Goal: Information Seeking & Learning: Understand process/instructions

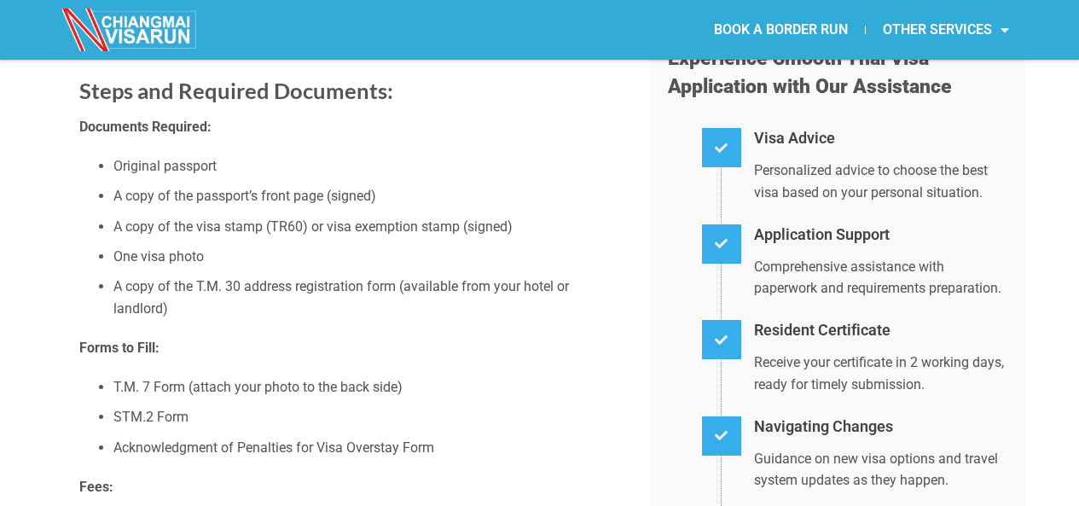
scroll to position [341, 0]
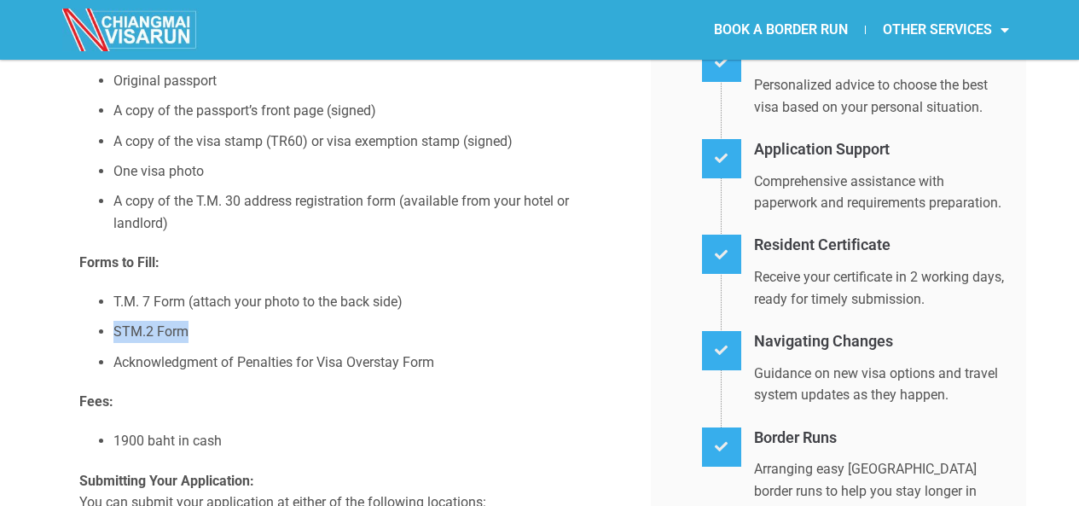
drag, startPoint x: 200, startPoint y: 334, endPoint x: 65, endPoint y: 332, distance: 134.8
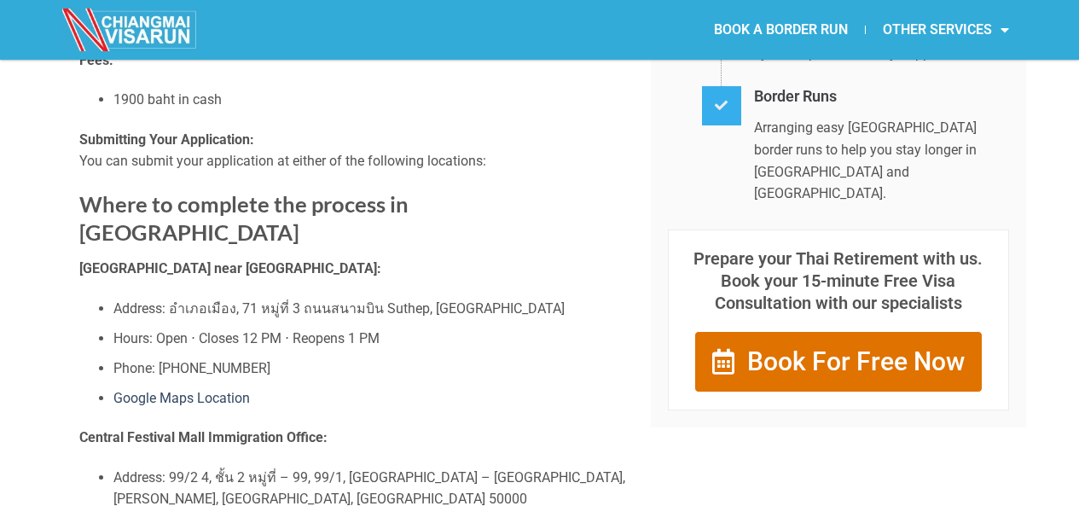
click at [263, 317] on ul "Address: อำเภอเมือง, 71 หมู่ที่ 3 ถนนสนาม[GEOGRAPHIC_DATA] Hours: Open ⋅ Closes…" at bounding box center [352, 354] width 546 height 112
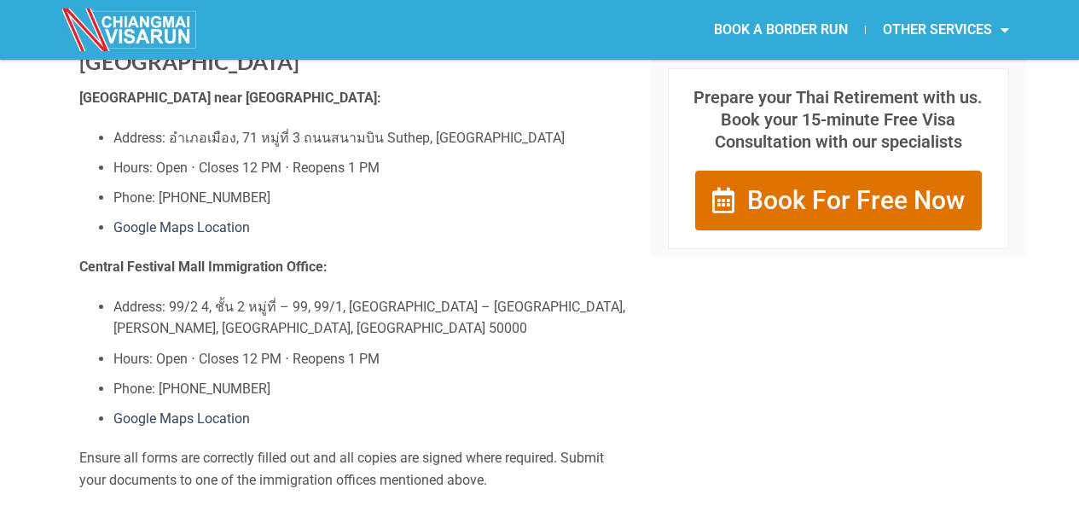
scroll to position [938, 0]
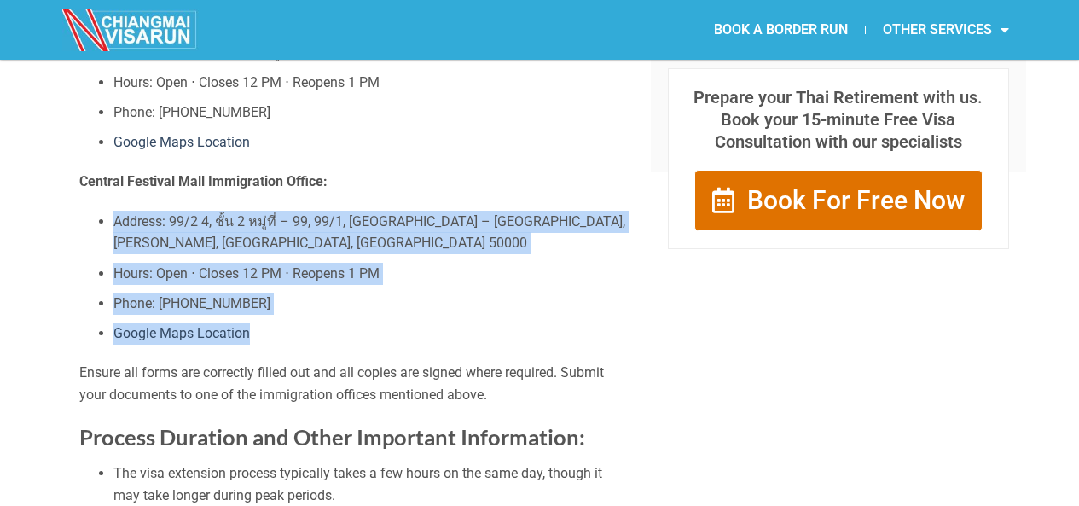
drag, startPoint x: 294, startPoint y: 325, endPoint x: 59, endPoint y: 197, distance: 268.0
click at [59, 197] on div "Obtain a Visa Extension for a Tourist Visa or Visa Exemption in [GEOGRAPHIC_DAT…" at bounding box center [540, 333] width 972 height 2406
drag, startPoint x: 255, startPoint y: 323, endPoint x: 78, endPoint y: 210, distance: 210.6
click at [78, 210] on div "Obtain a Visa Extension for a Tourist Visa or Visa Exemption in [GEOGRAPHIC_DAT…" at bounding box center [352, 355] width 563 height 2330
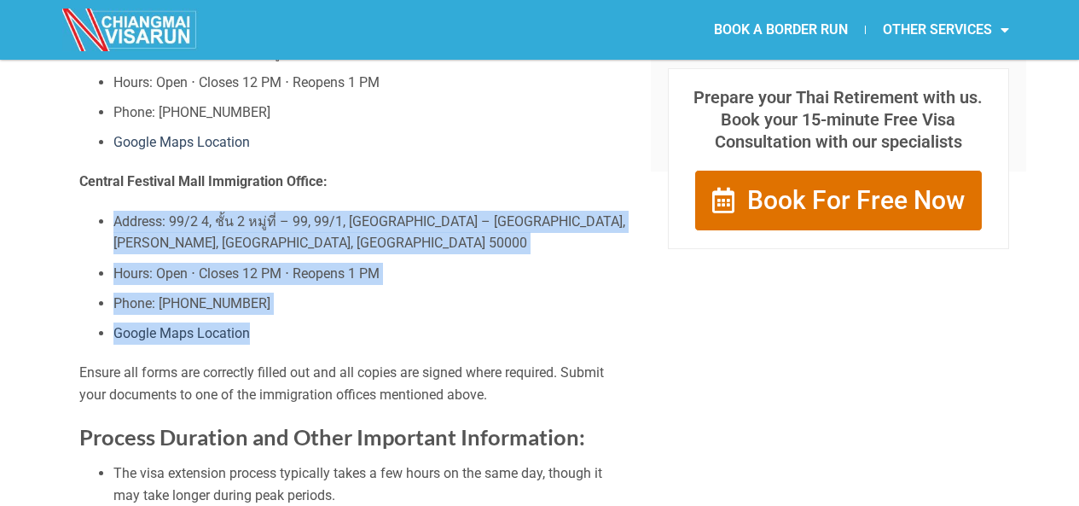
click at [78, 210] on div "Obtain a Visa Extension for a Tourist Visa or Visa Exemption in [GEOGRAPHIC_DAT…" at bounding box center [352, 355] width 563 height 2330
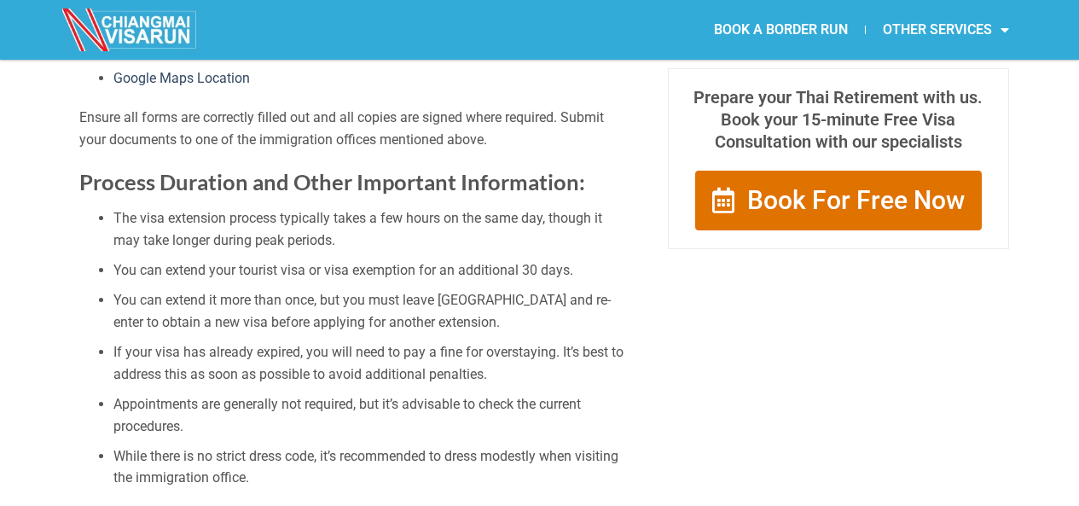
scroll to position [1194, 0]
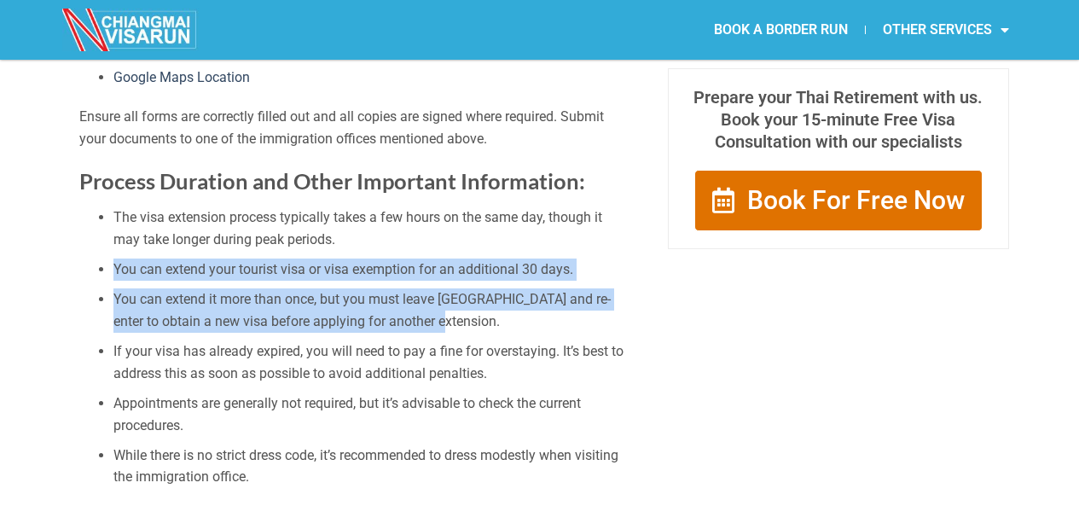
drag, startPoint x: 414, startPoint y: 314, endPoint x: 101, endPoint y: 261, distance: 317.5
click at [101, 261] on ul "The visa extension process typically takes a few hours on the same day, though …" at bounding box center [352, 346] width 546 height 281
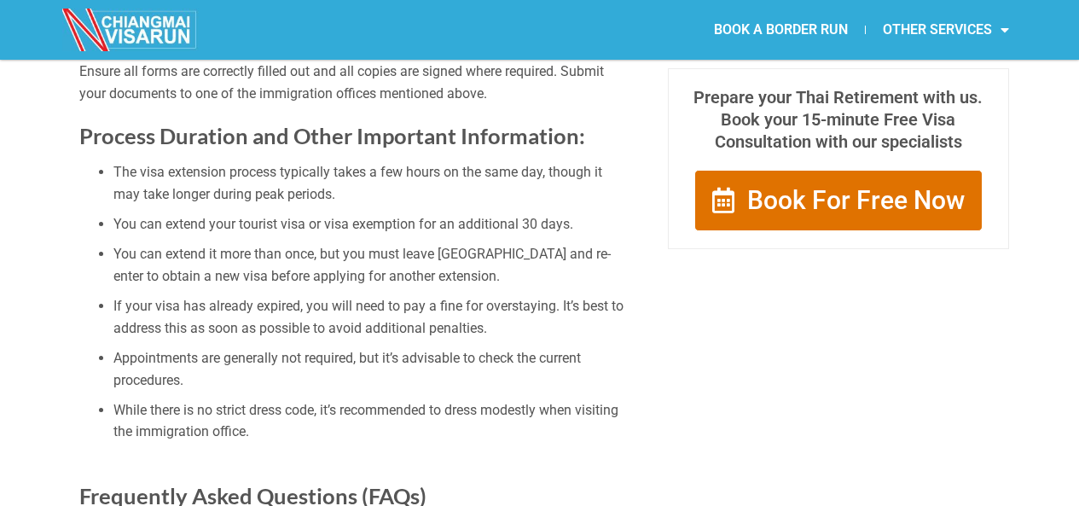
scroll to position [1280, 0]
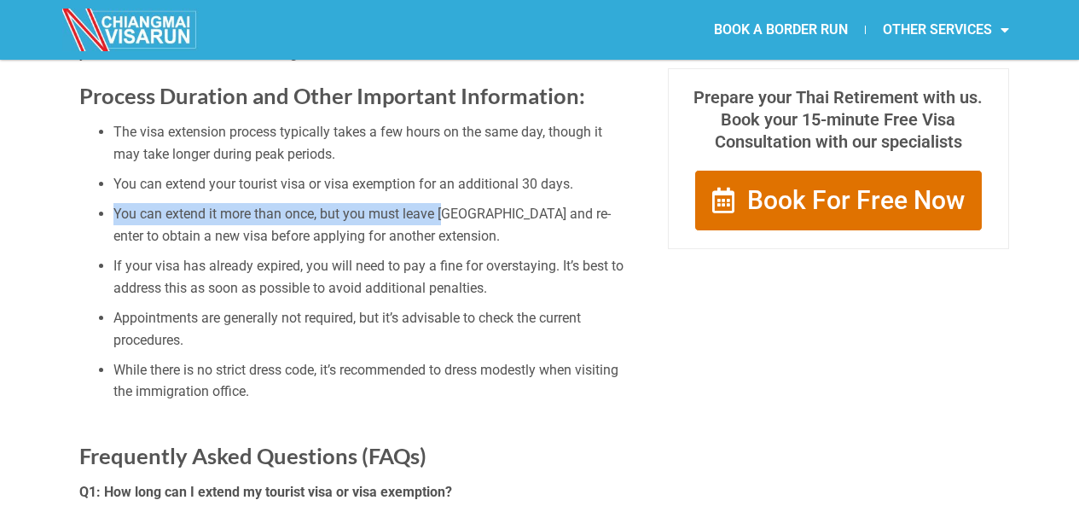
drag, startPoint x: 450, startPoint y: 212, endPoint x: 63, endPoint y: 208, distance: 386.4
click at [63, 208] on div "Obtain a Visa Extension for a Tourist Visa or Visa Exemption in [GEOGRAPHIC_DAT…" at bounding box center [539, 13] width 955 height 2347
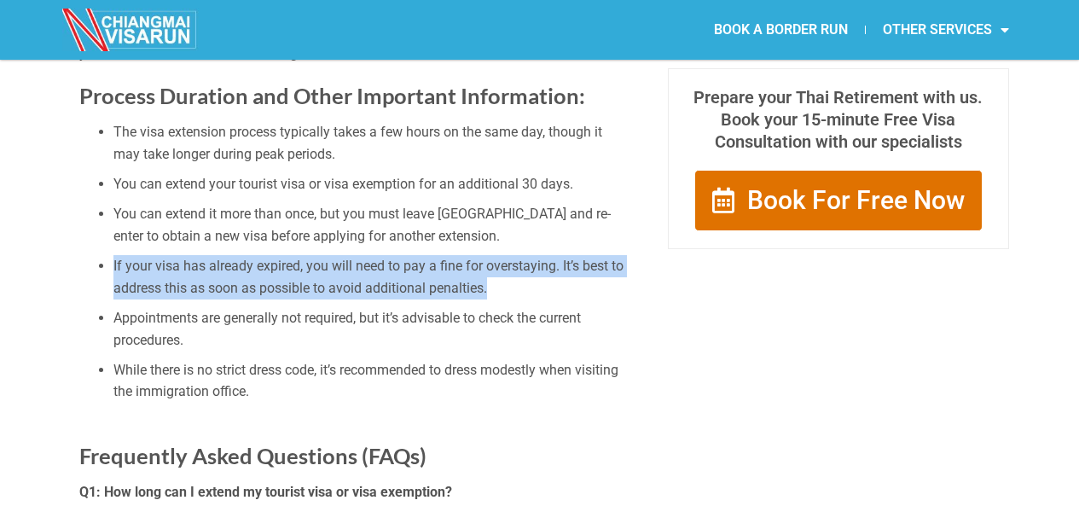
drag, startPoint x: 502, startPoint y: 287, endPoint x: 44, endPoint y: 261, distance: 457.9
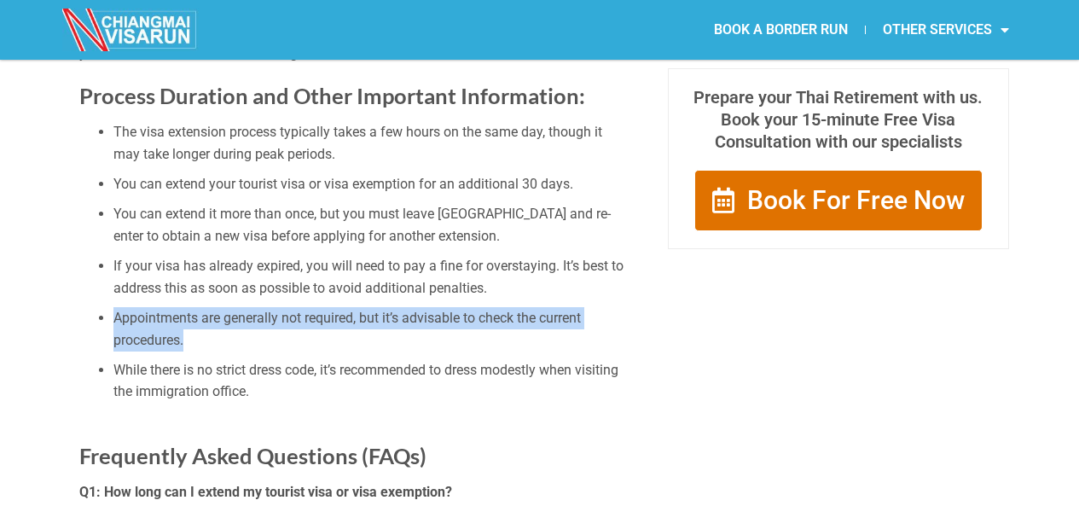
drag, startPoint x: 206, startPoint y: 330, endPoint x: 77, endPoint y: 295, distance: 133.5
click at [77, 295] on div "Obtain a Visa Extension for a Tourist Visa or Visa Exemption in [GEOGRAPHIC_DAT…" at bounding box center [352, 13] width 563 height 2330
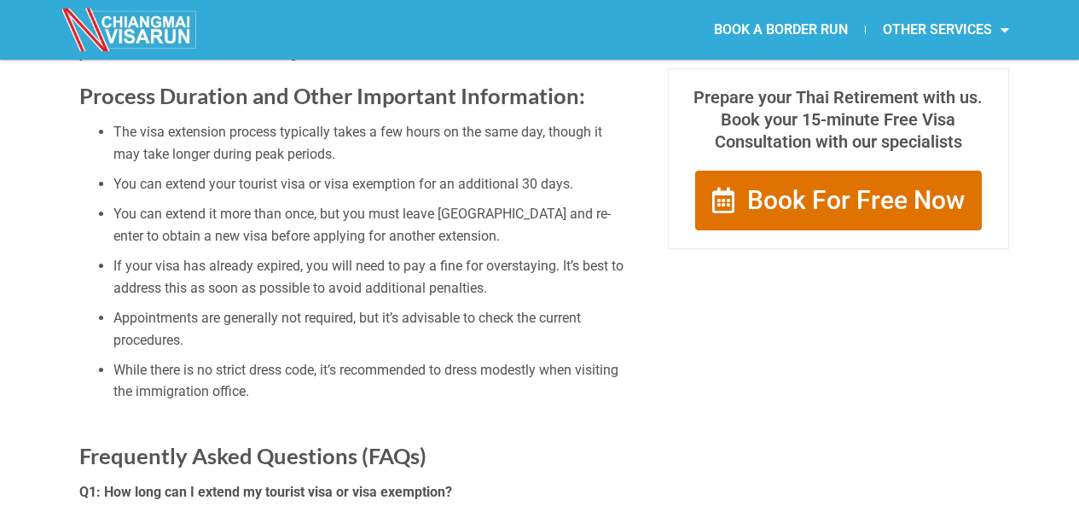
scroll to position [1365, 0]
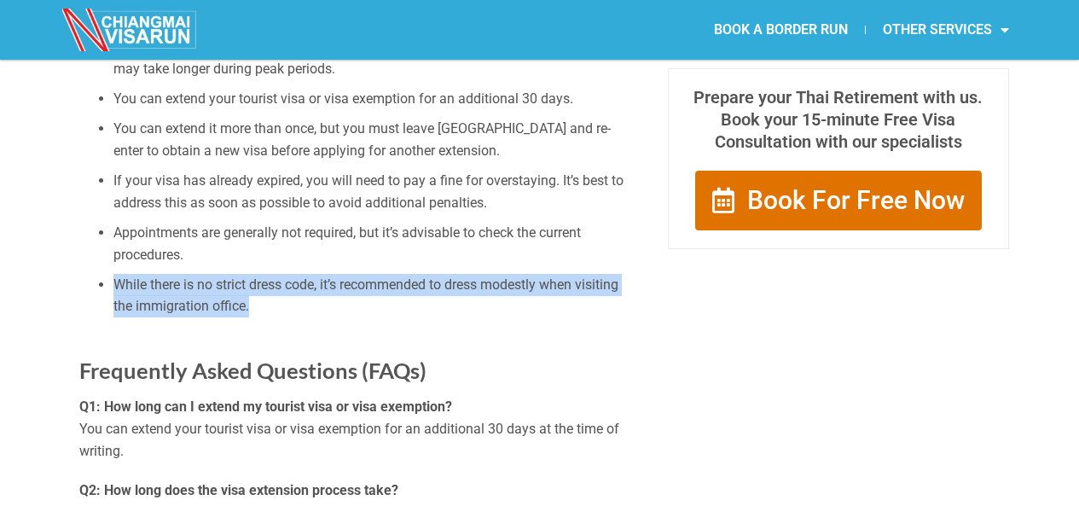
drag, startPoint x: 327, startPoint y: 300, endPoint x: 90, endPoint y: 287, distance: 236.6
click at [90, 287] on ul "The visa extension process typically takes a few hours on the same day, though …" at bounding box center [352, 176] width 546 height 281
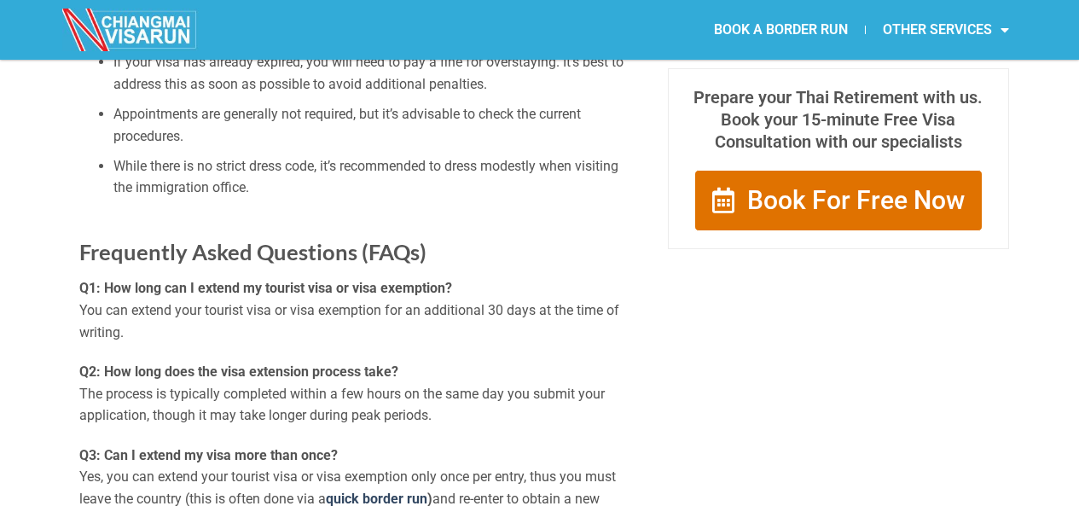
scroll to position [1535, 0]
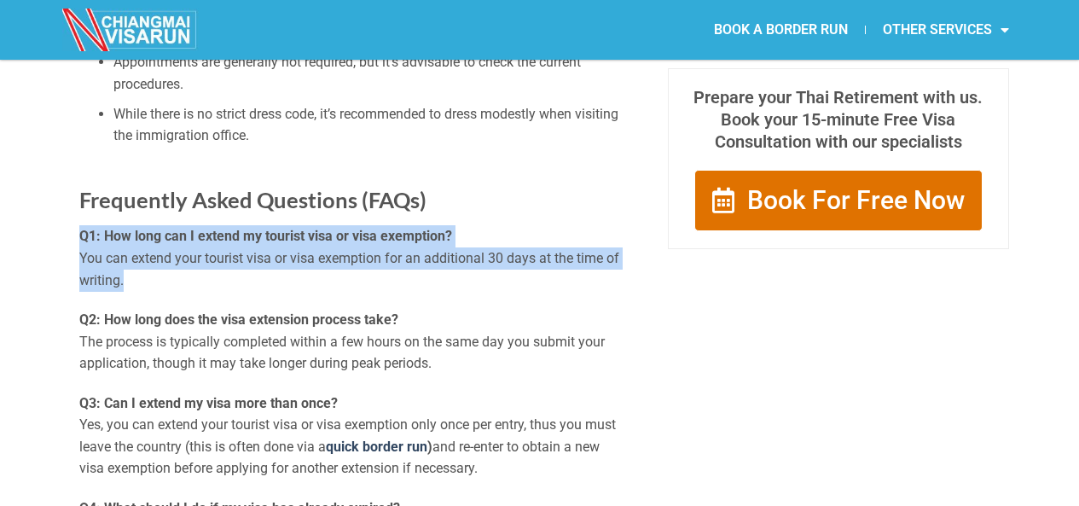
drag, startPoint x: 166, startPoint y: 273, endPoint x: 52, endPoint y: 229, distance: 122.3
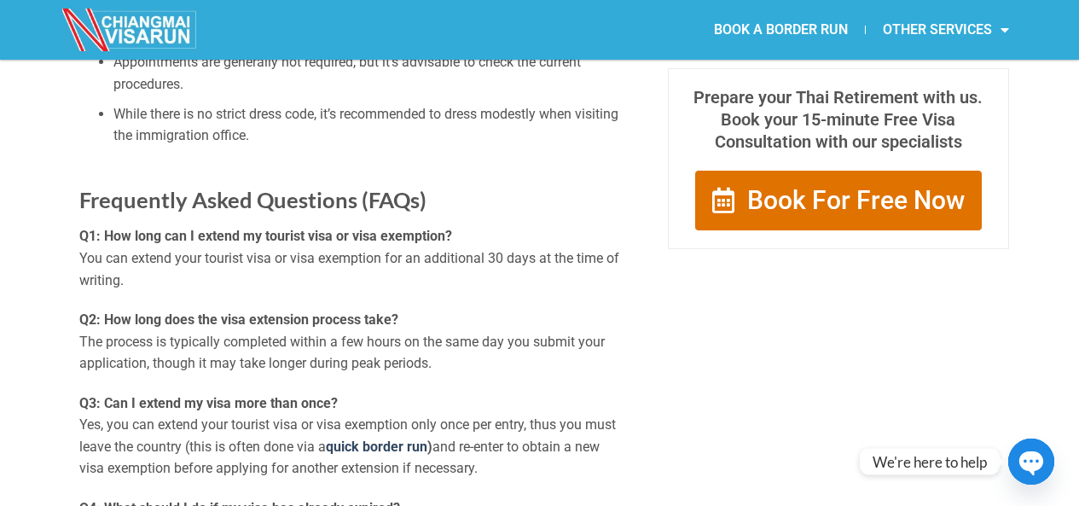
scroll to position [1621, 0]
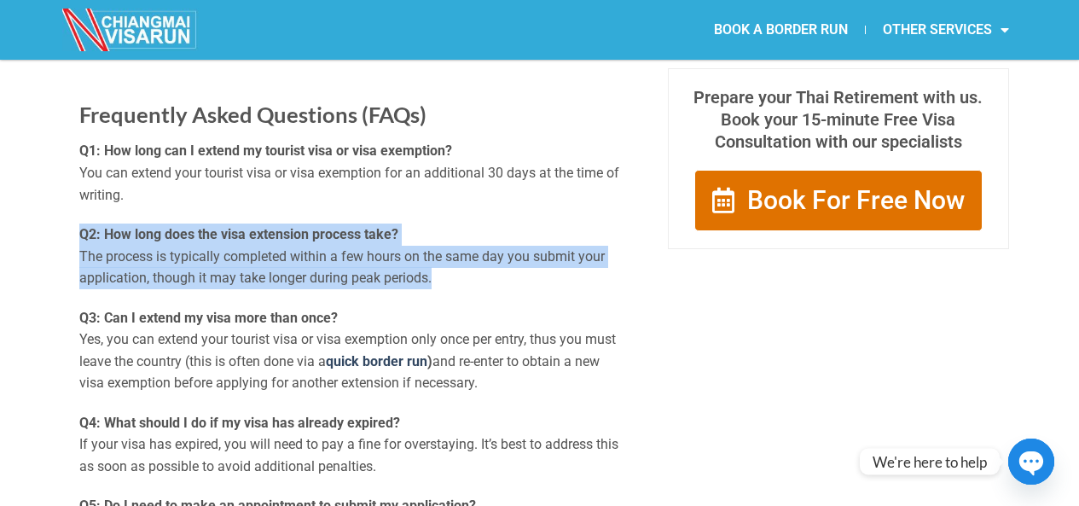
drag, startPoint x: 473, startPoint y: 281, endPoint x: 32, endPoint y: 220, distance: 446.0
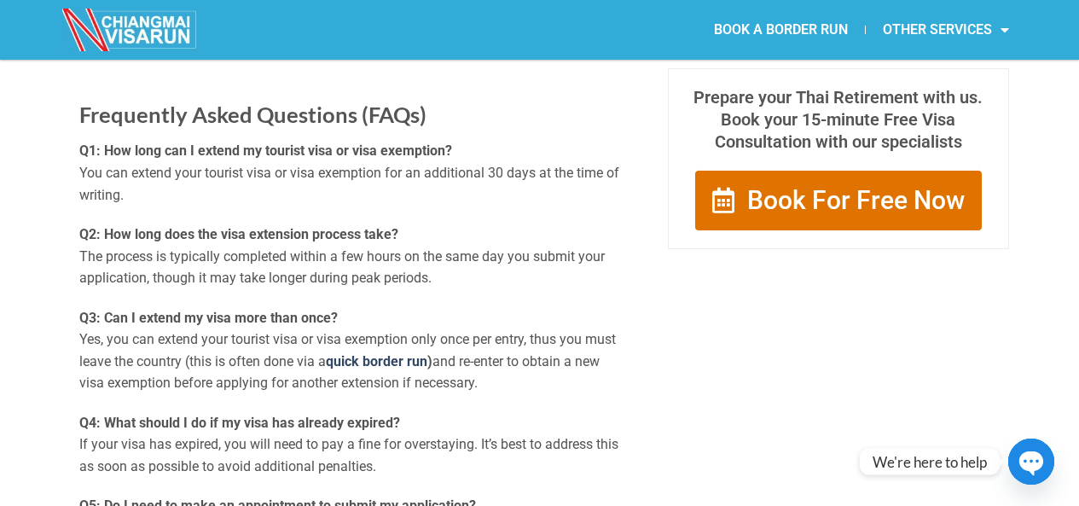
scroll to position [1706, 0]
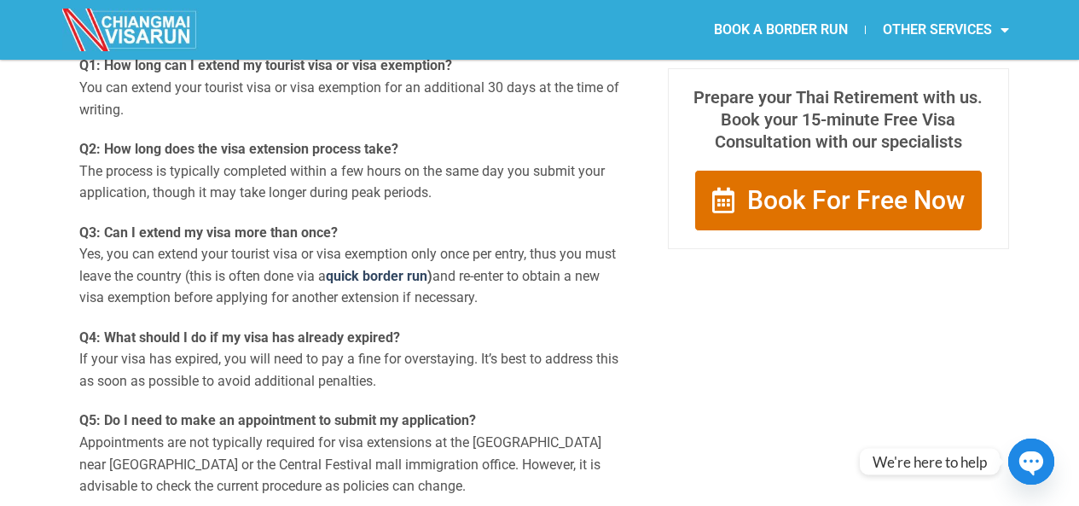
drag, startPoint x: 505, startPoint y: 299, endPoint x: 52, endPoint y: 235, distance: 457.5
drag, startPoint x: 532, startPoint y: 299, endPoint x: 12, endPoint y: 240, distance: 523.7
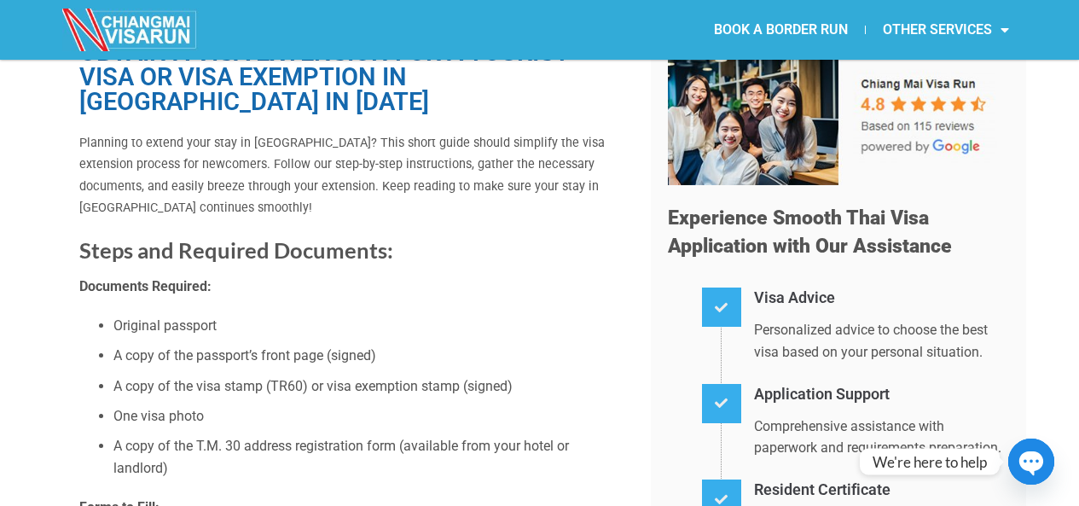
scroll to position [171, 0]
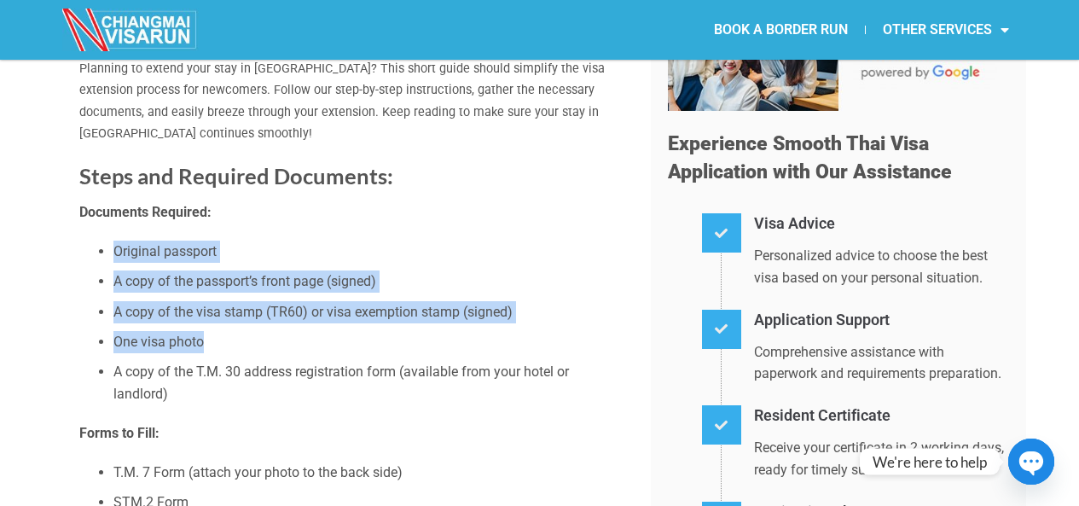
drag, startPoint x: 277, startPoint y: 351, endPoint x: 69, endPoint y: 252, distance: 230.5
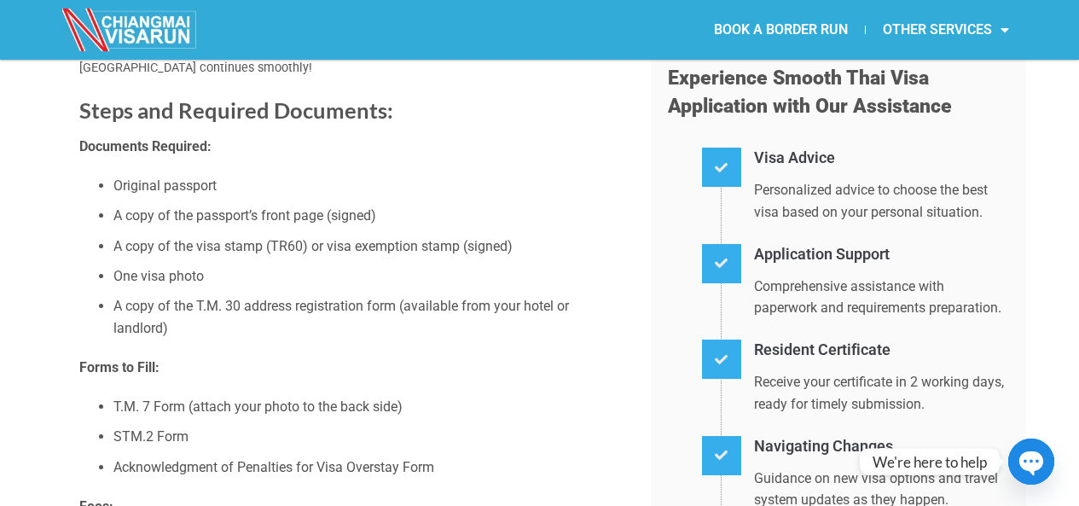
scroll to position [256, 0]
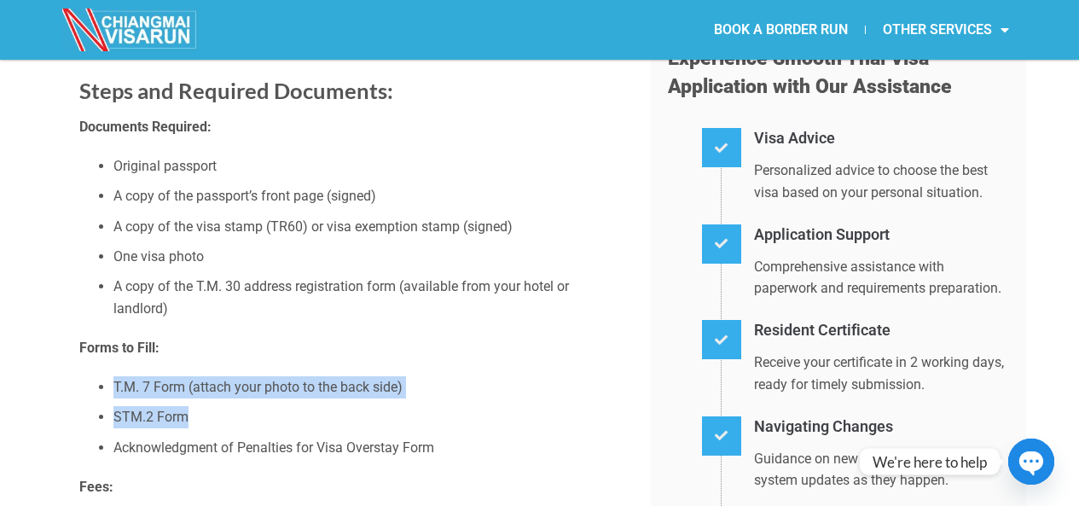
drag, startPoint x: 209, startPoint y: 411, endPoint x: 86, endPoint y: 386, distance: 125.5
click at [86, 386] on ul "T.M. 7 Form (attach your photo to the back side) STM.2 Form Acknowledgment of P…" at bounding box center [352, 417] width 546 height 82
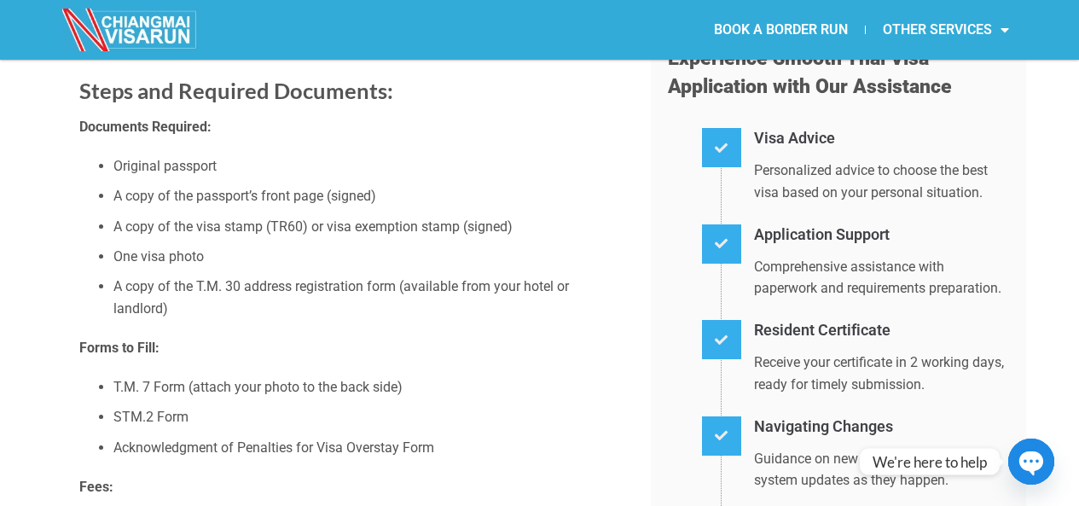
scroll to position [341, 0]
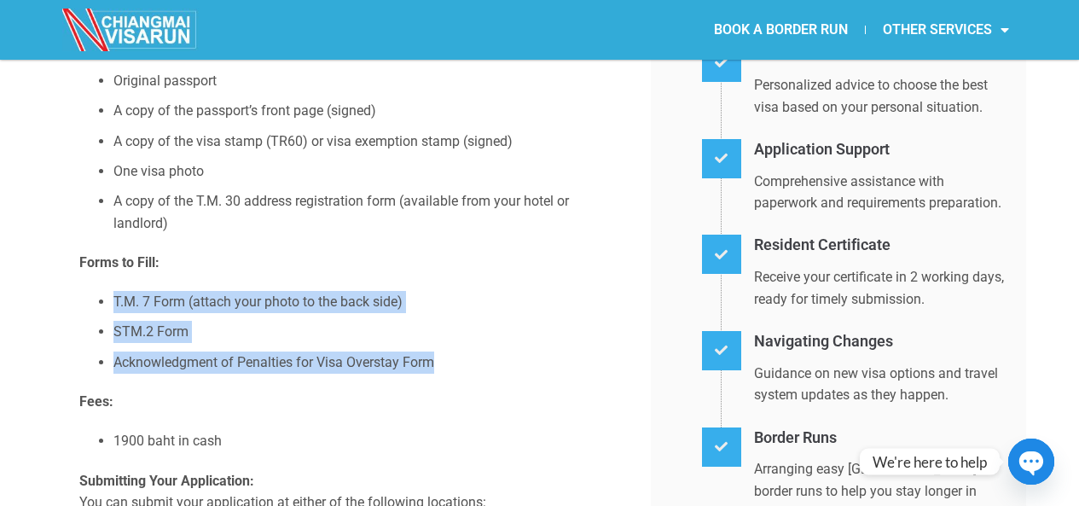
drag, startPoint x: 460, startPoint y: 359, endPoint x: 77, endPoint y: 299, distance: 387.6
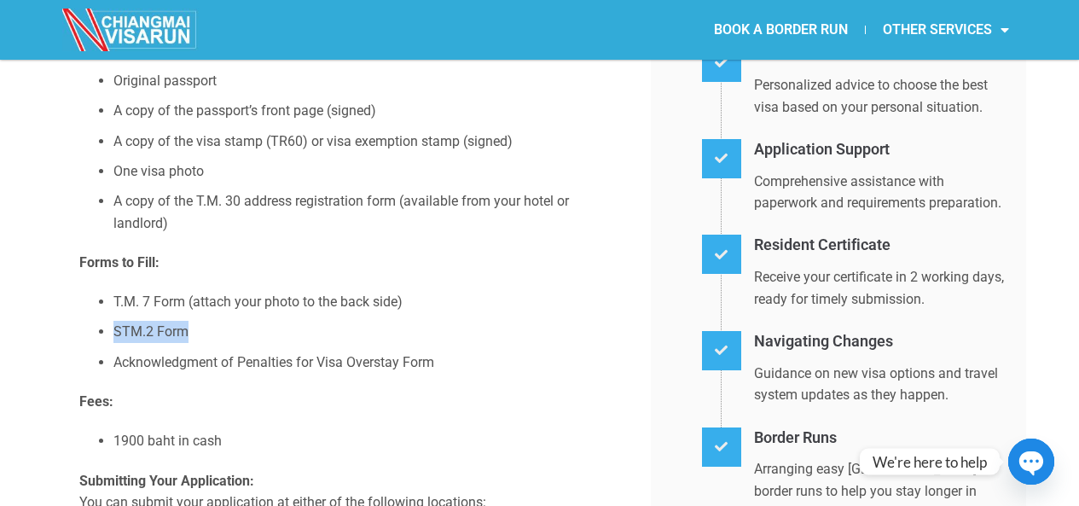
drag, startPoint x: 190, startPoint y: 330, endPoint x: 109, endPoint y: 327, distance: 81.1
click at [109, 327] on ul "T.M. 7 Form (attach your photo to the back side) STM.2 Form Acknowledgment of P…" at bounding box center [352, 332] width 546 height 82
copy li "STM.2 Form"
click at [171, 365] on li "Acknowledgment of Penalties for Visa Overstay Form" at bounding box center [369, 362] width 512 height 22
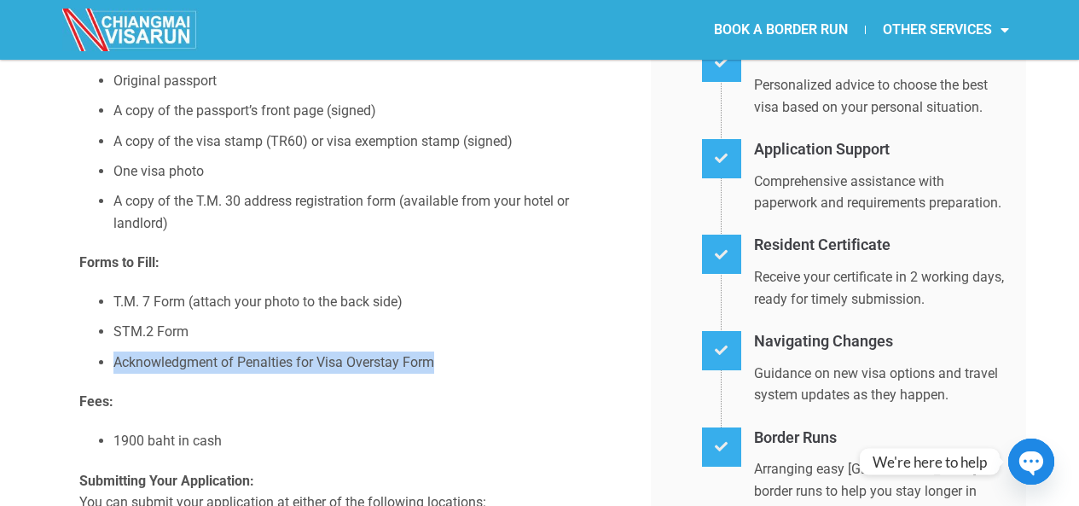
drag, startPoint x: 438, startPoint y: 359, endPoint x: 84, endPoint y: 352, distance: 354.9
click at [84, 352] on ul "T.M. 7 Form (attach your photo to the back side) STM.2 Form Acknowledgment of P…" at bounding box center [352, 332] width 546 height 82
copy li "Acknowledgment of Penalties for Visa Overstay Form"
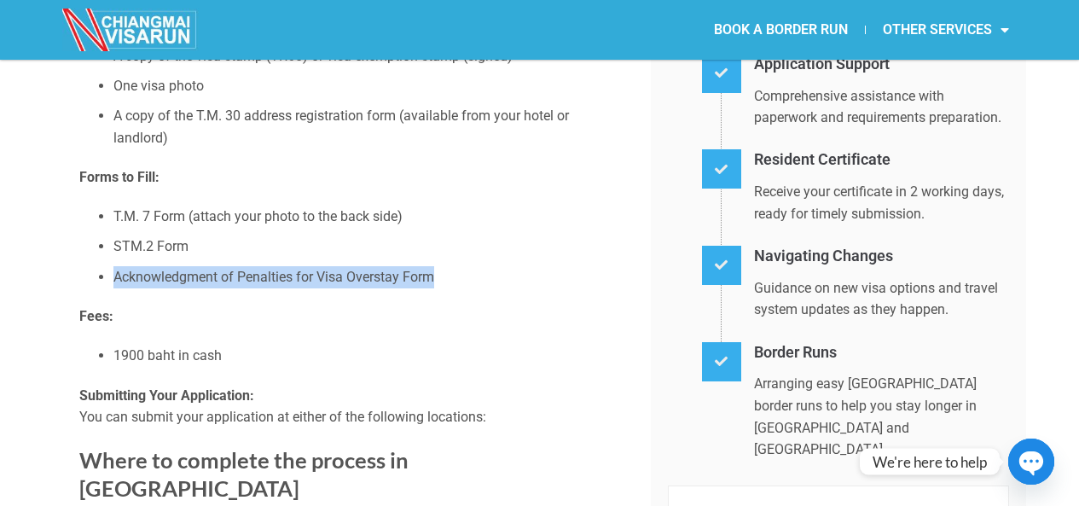
scroll to position [512, 0]
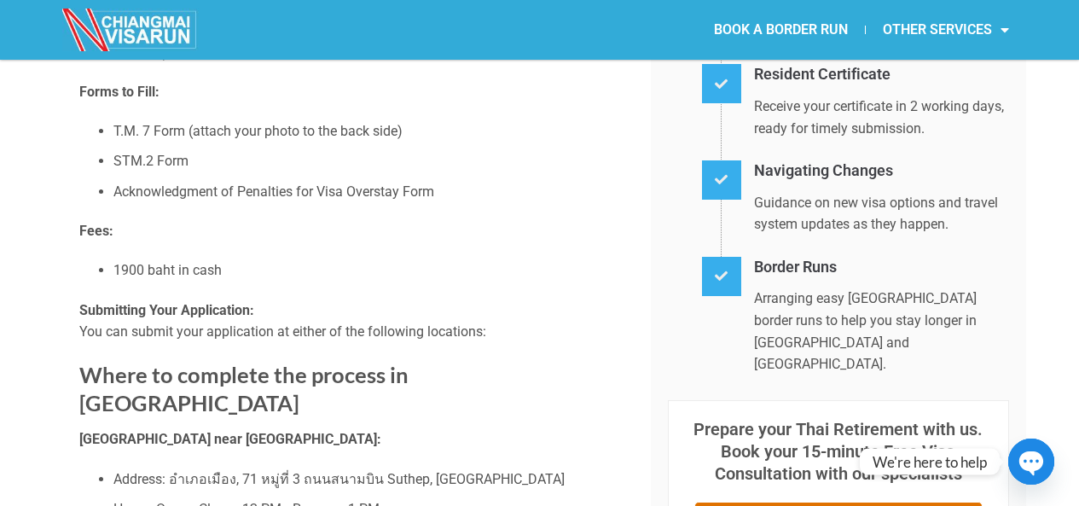
click at [369, 270] on li "1900 baht in cash" at bounding box center [369, 270] width 512 height 22
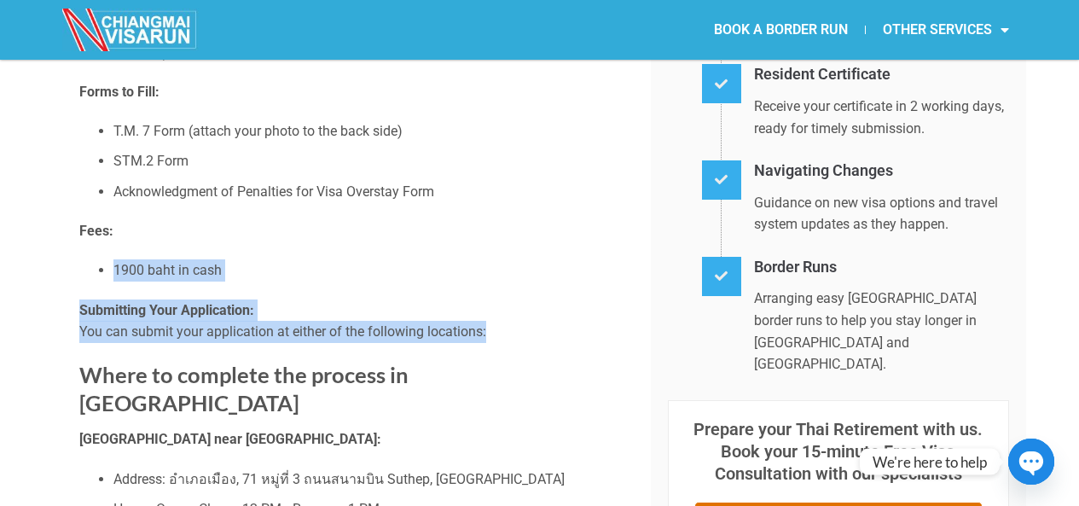
drag, startPoint x: 501, startPoint y: 334, endPoint x: 4, endPoint y: 270, distance: 500.7
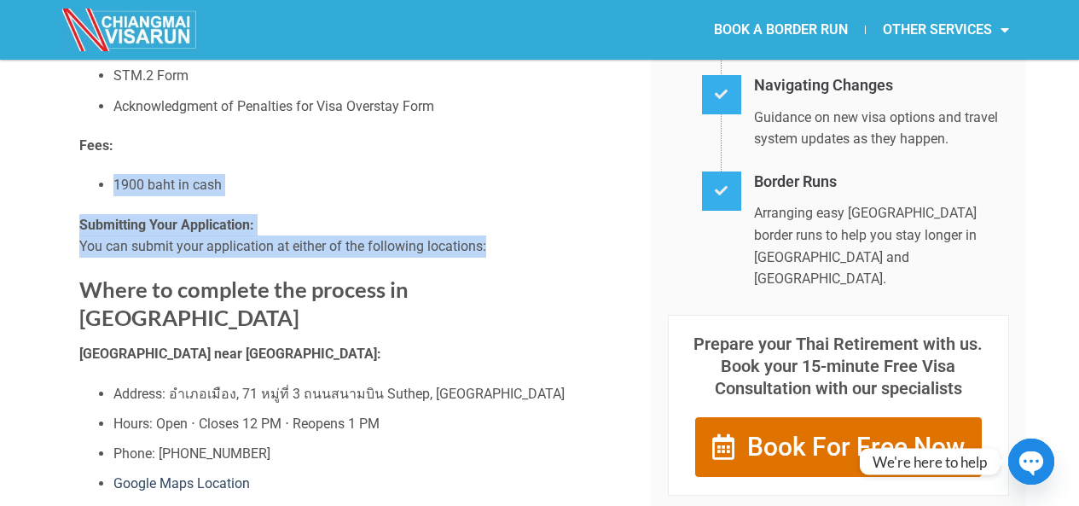
click at [98, 383] on ul "Address: อำเภอเมือง, 71 หมู่ที่ 3 ถนนสนาม[GEOGRAPHIC_DATA] Hours: Open ⋅ Closes…" at bounding box center [352, 439] width 546 height 112
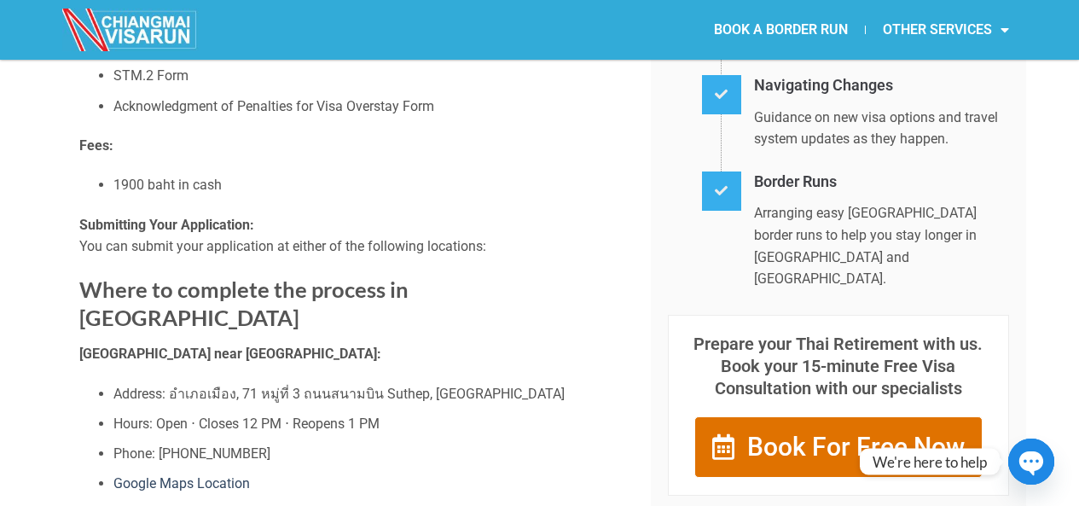
scroll to position [682, 0]
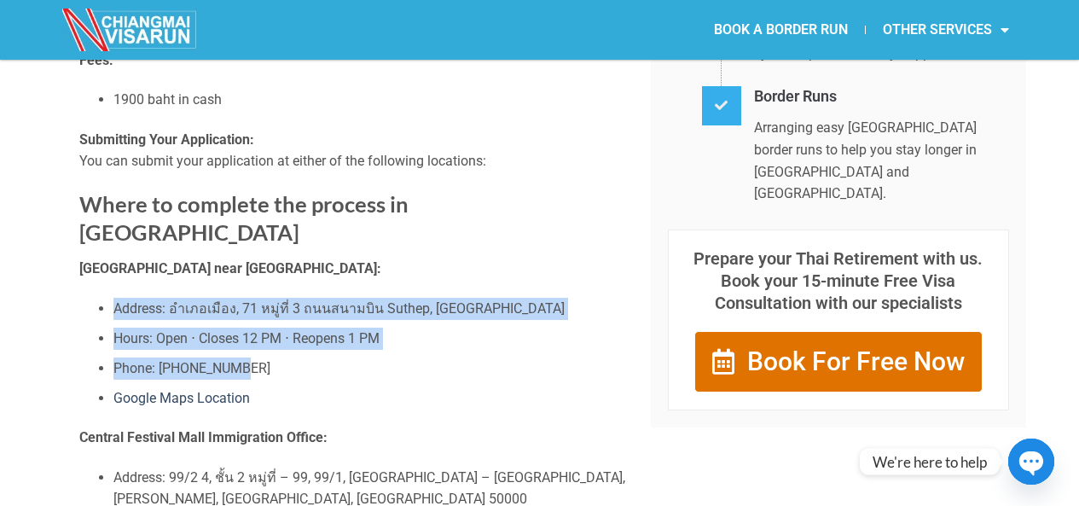
drag, startPoint x: 278, startPoint y: 356, endPoint x: 46, endPoint y: 271, distance: 246.9
drag, startPoint x: 184, startPoint y: 359, endPoint x: 77, endPoint y: 281, distance: 133.1
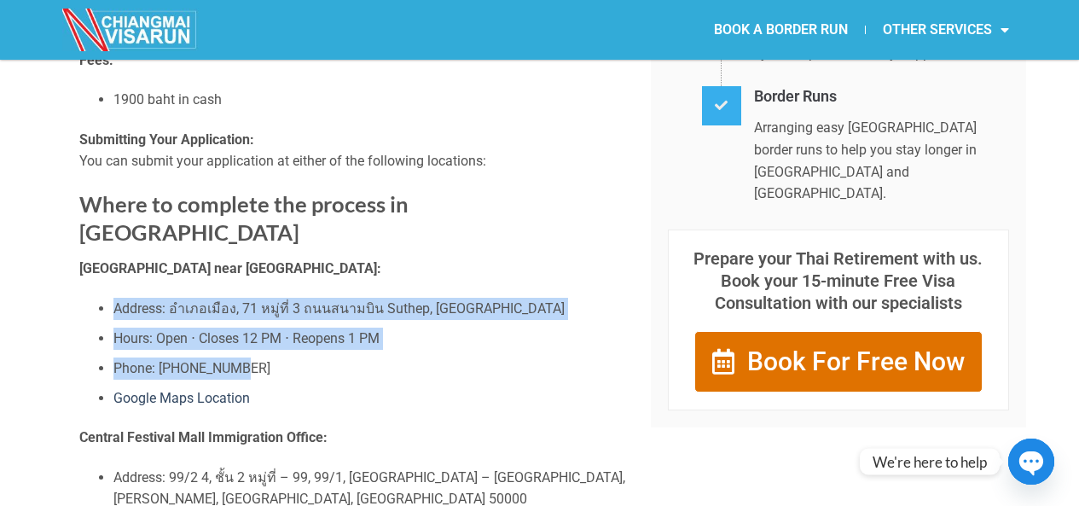
drag, startPoint x: 229, startPoint y: 358, endPoint x: 67, endPoint y: 273, distance: 183.9
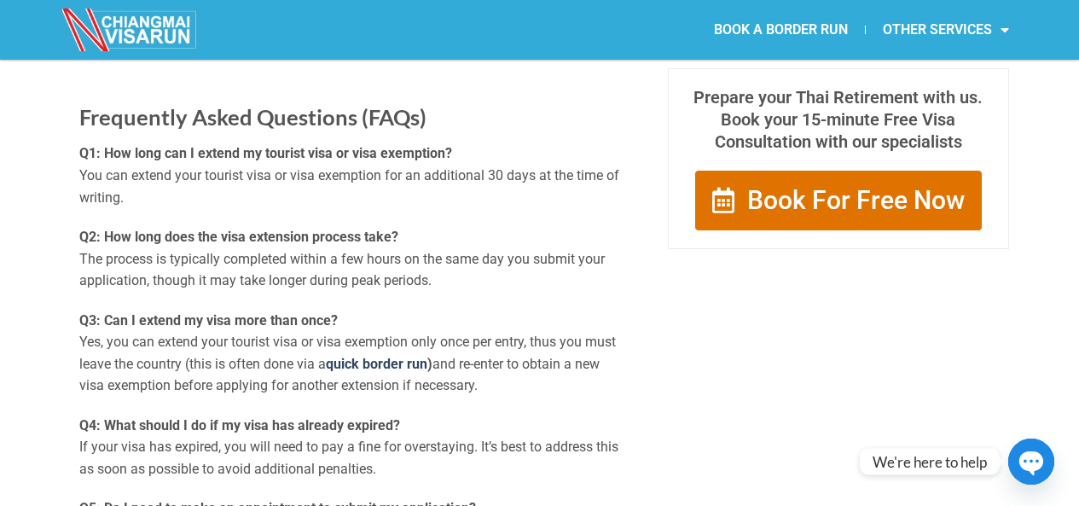
scroll to position [1621, 0]
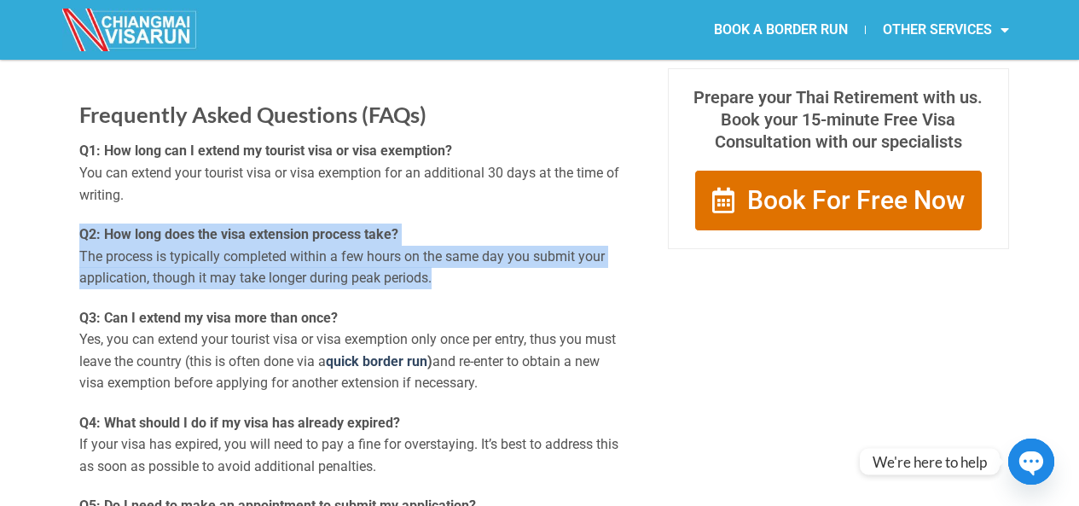
drag, startPoint x: 464, startPoint y: 268, endPoint x: 58, endPoint y: 219, distance: 408.9
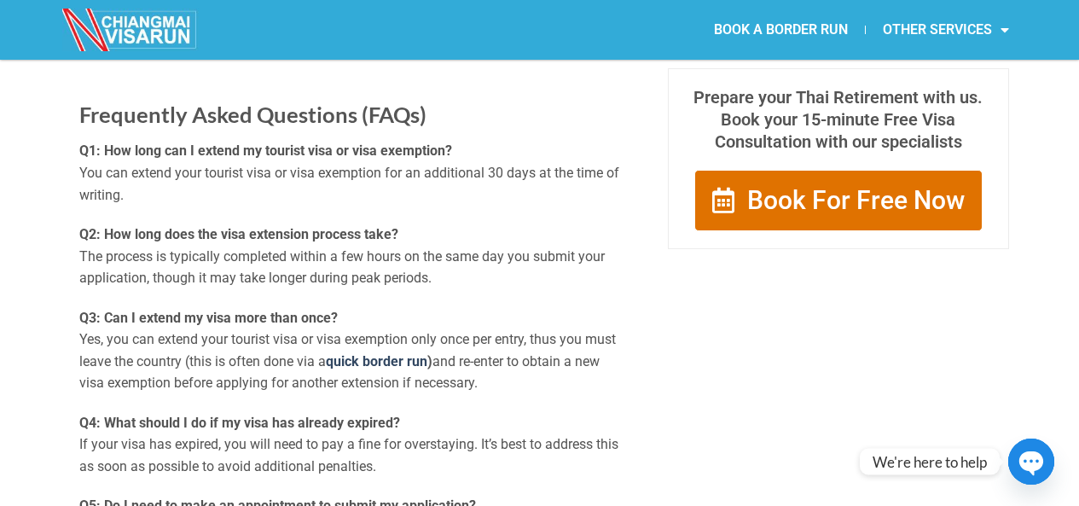
drag, startPoint x: 489, startPoint y: 381, endPoint x: 50, endPoint y: 313, distance: 443.7
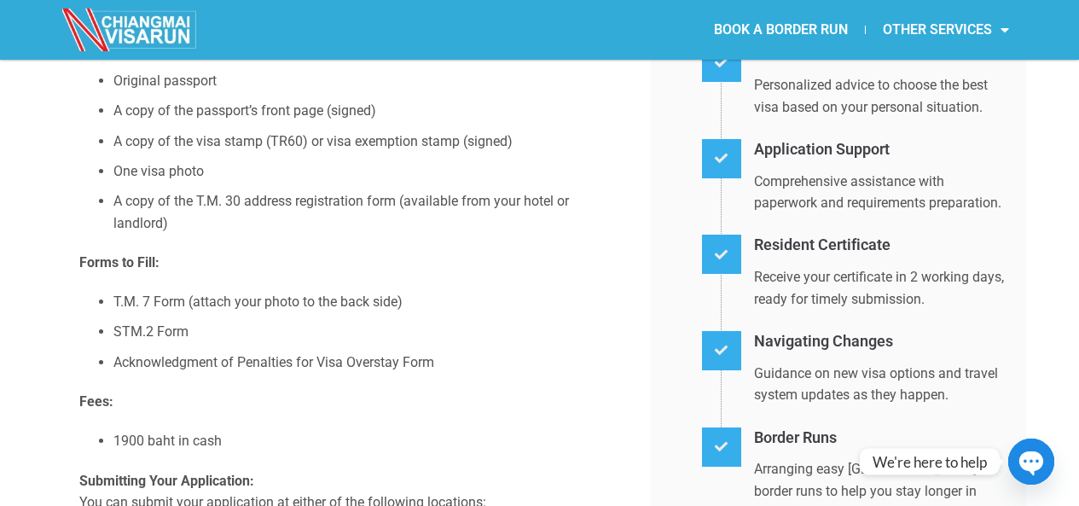
scroll to position [256, 0]
